Goal: Information Seeking & Learning: Find specific page/section

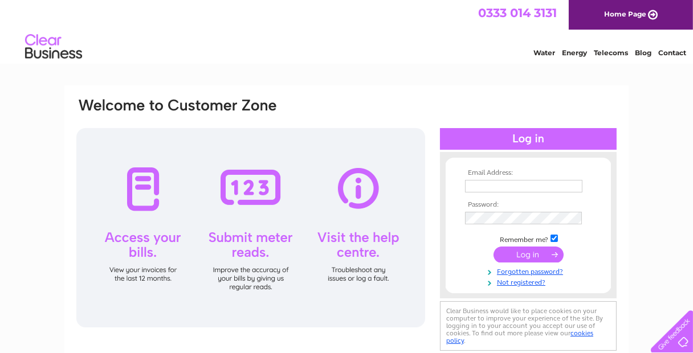
click at [499, 187] on input "text" at bounding box center [523, 186] width 117 height 13
type input "fraser.buchanan@btconnect.com"
click at [525, 256] on input "submit" at bounding box center [528, 256] width 70 height 16
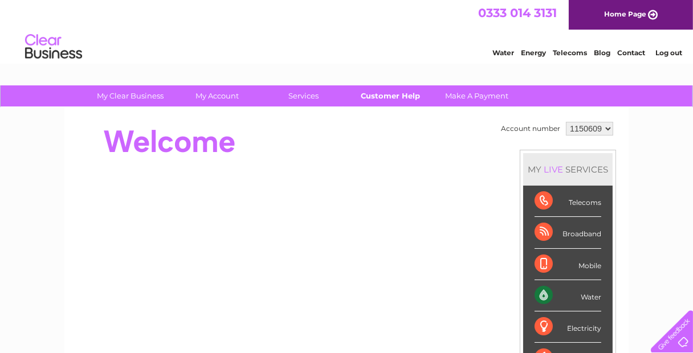
click at [387, 93] on link "Customer Help" at bounding box center [390, 95] width 94 height 21
